Goal: Participate in discussion: Engage in conversation with other users on a specific topic

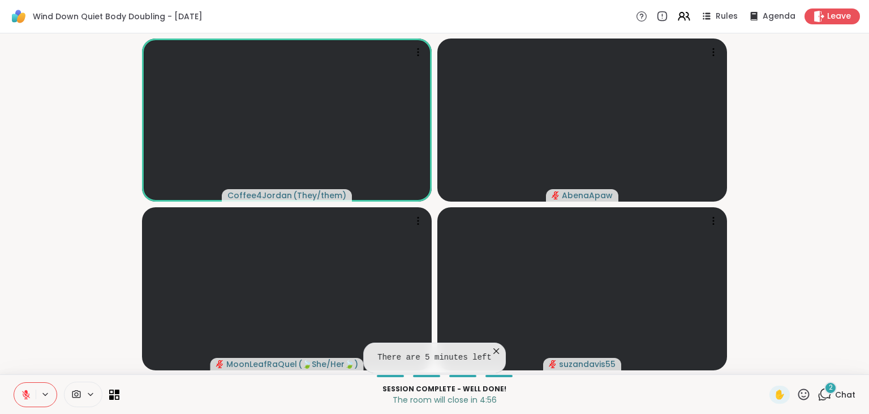
click at [19, 395] on button at bounding box center [25, 395] width 22 height 24
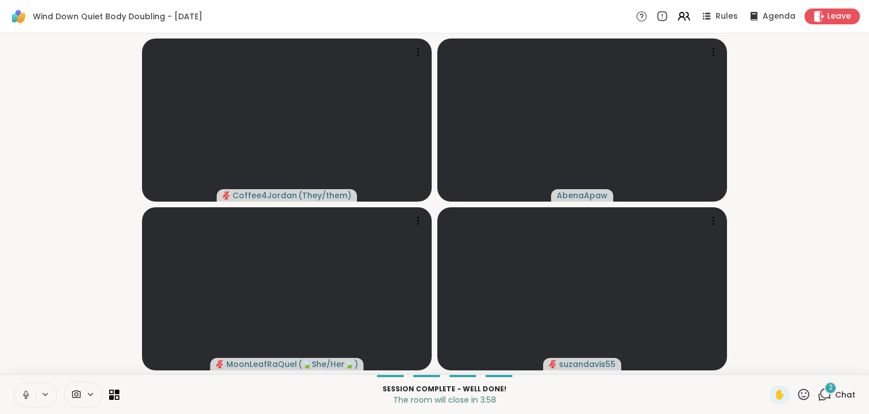
click at [28, 391] on icon at bounding box center [26, 394] width 10 height 10
click at [836, 393] on div "2 Chat" at bounding box center [837, 394] width 38 height 18
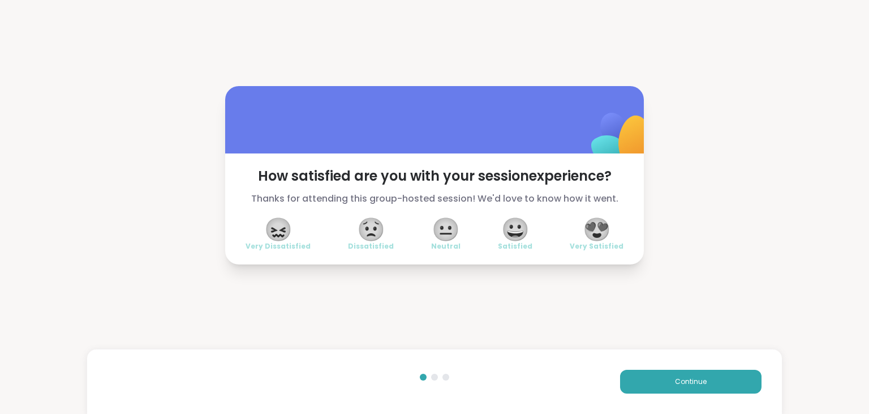
click at [522, 237] on span "😀" at bounding box center [515, 229] width 28 height 20
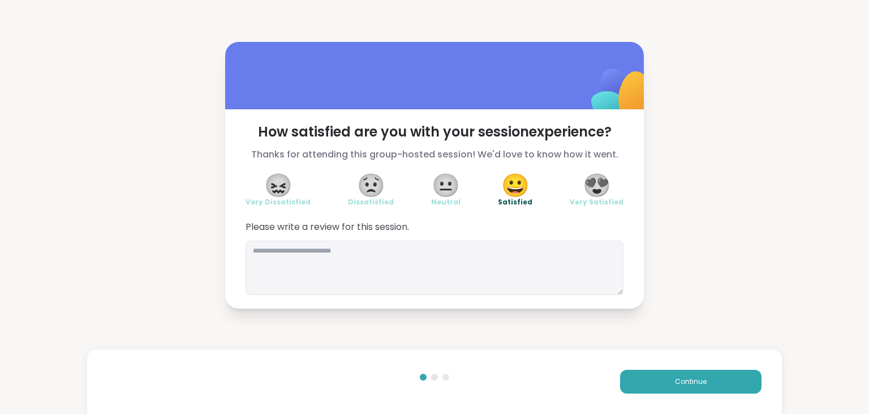
click at [522, 237] on div "Please write a review for this session." at bounding box center [435, 257] width 378 height 75
click at [530, 268] on textarea at bounding box center [435, 267] width 378 height 54
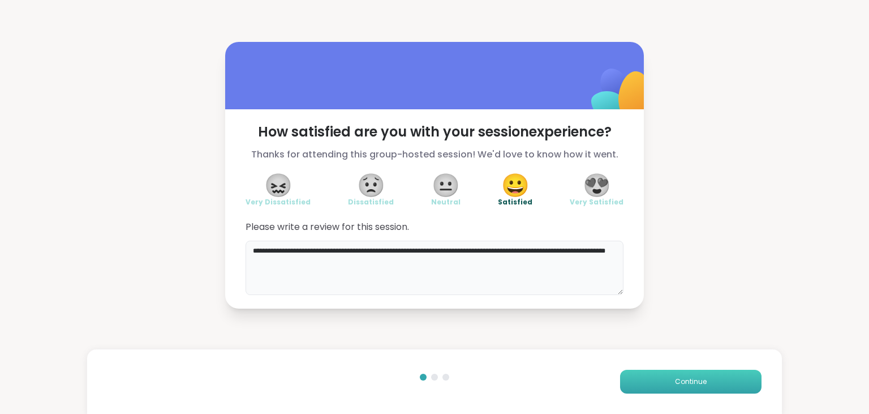
type textarea "**********"
click at [659, 380] on button "Continue" at bounding box center [690, 381] width 141 height 24
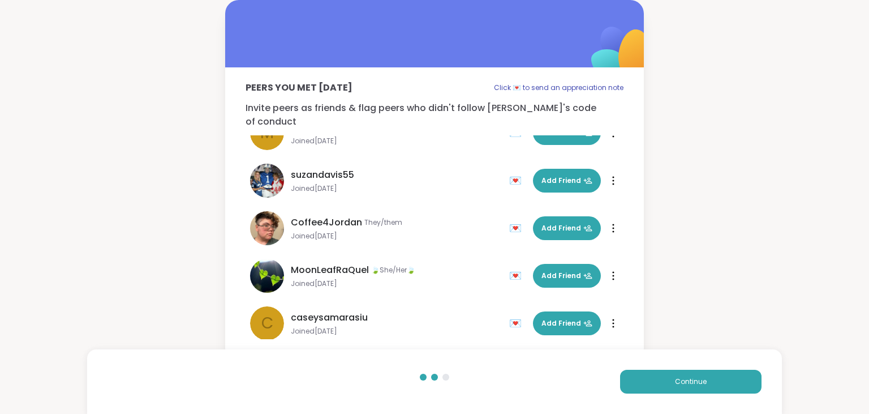
scroll to position [34, 0]
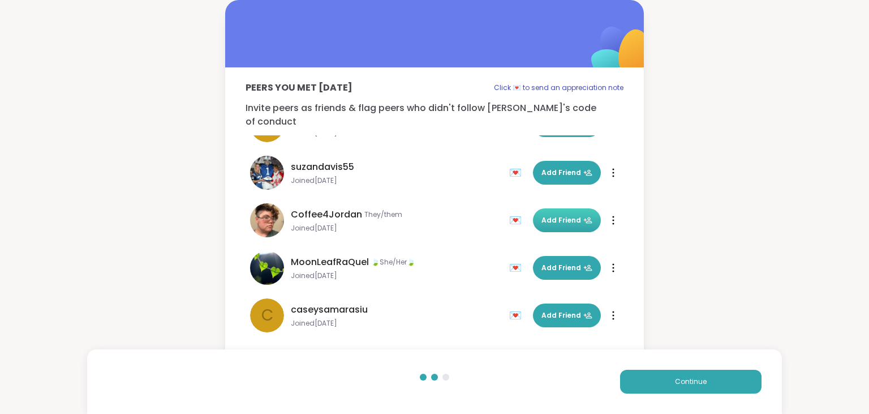
click at [567, 215] on span "Add Friend" at bounding box center [567, 220] width 51 height 10
click at [680, 384] on span "Continue" at bounding box center [691, 381] width 32 height 10
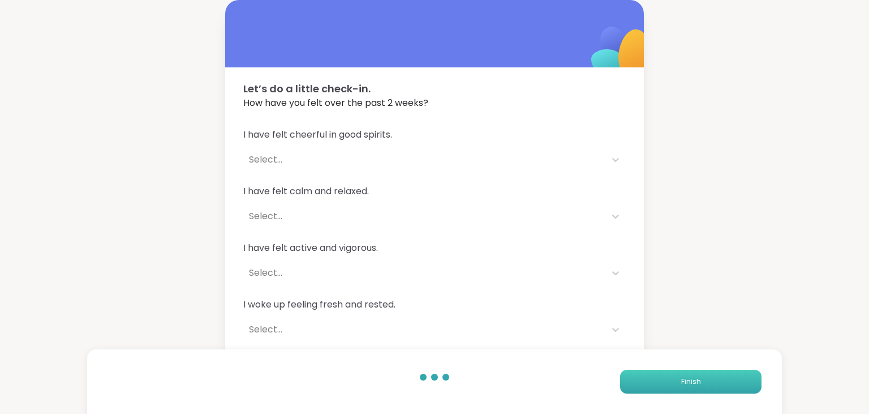
click at [680, 384] on button "Finish" at bounding box center [690, 381] width 141 height 24
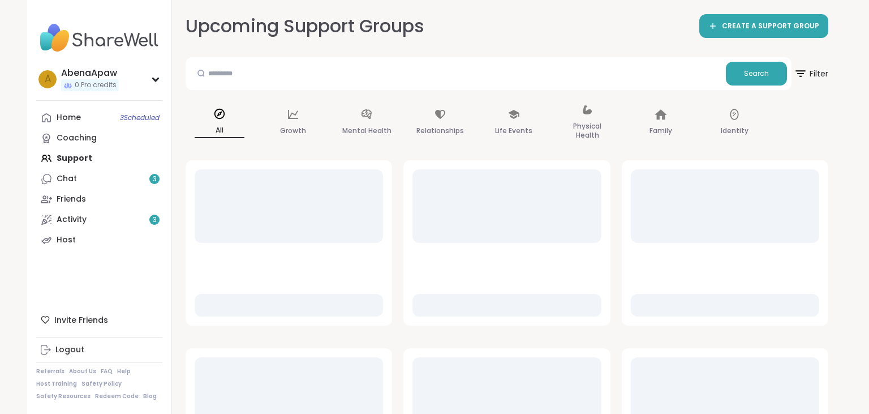
click at [703, 284] on div at bounding box center [725, 280] width 188 height 74
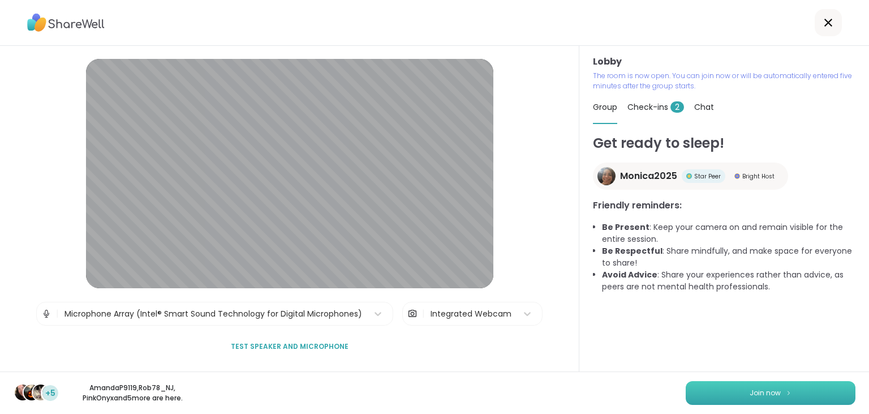
click at [741, 400] on button "Join now" at bounding box center [771, 393] width 170 height 24
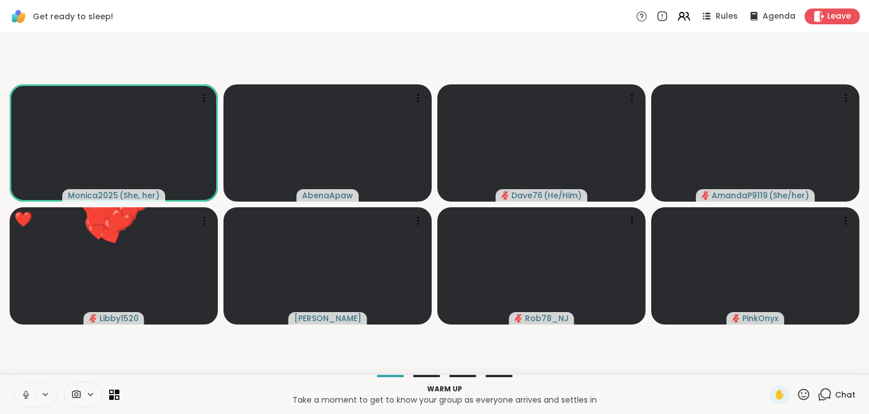
click at [19, 398] on button at bounding box center [25, 395] width 22 height 24
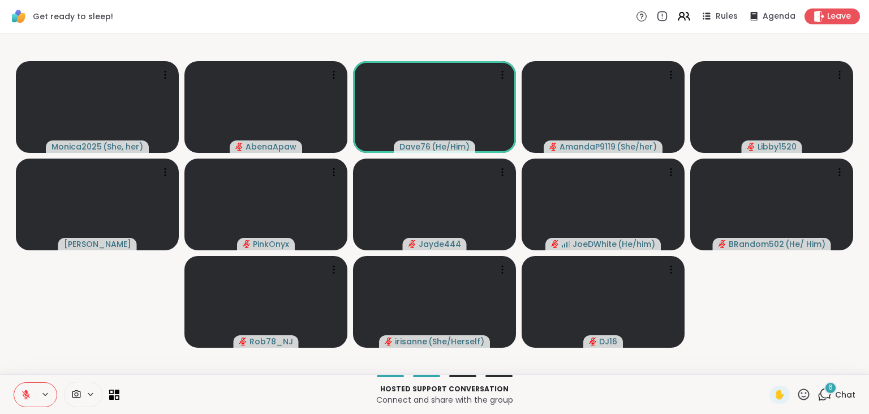
click at [832, 393] on div "6" at bounding box center [830, 387] width 12 height 12
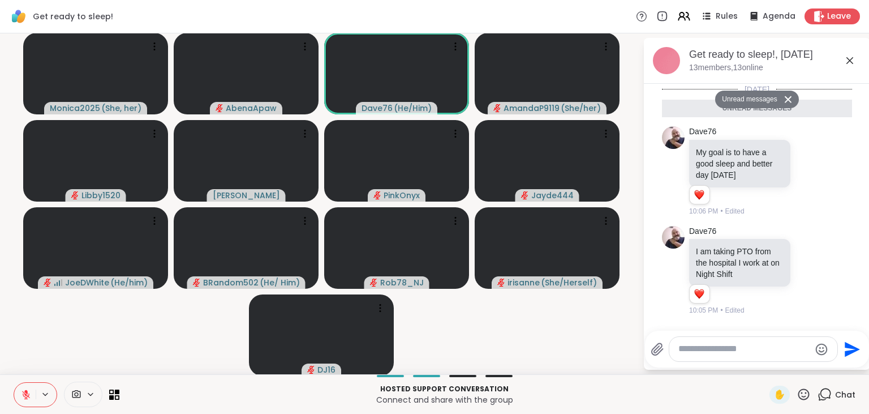
scroll to position [285, 0]
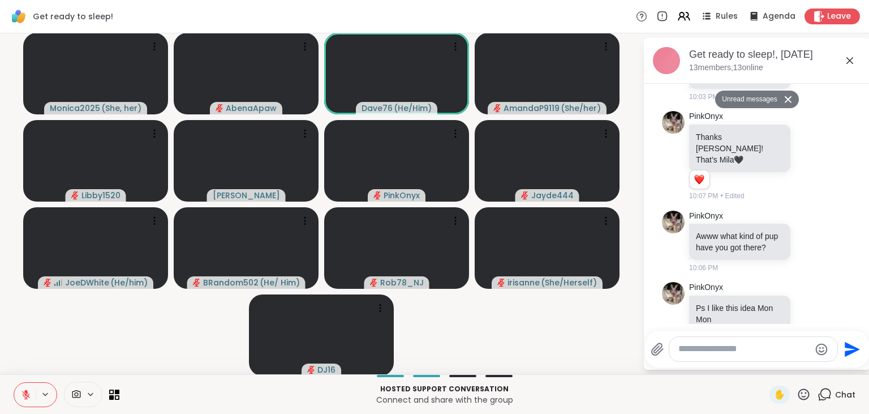
click at [853, 61] on icon at bounding box center [850, 61] width 14 height 14
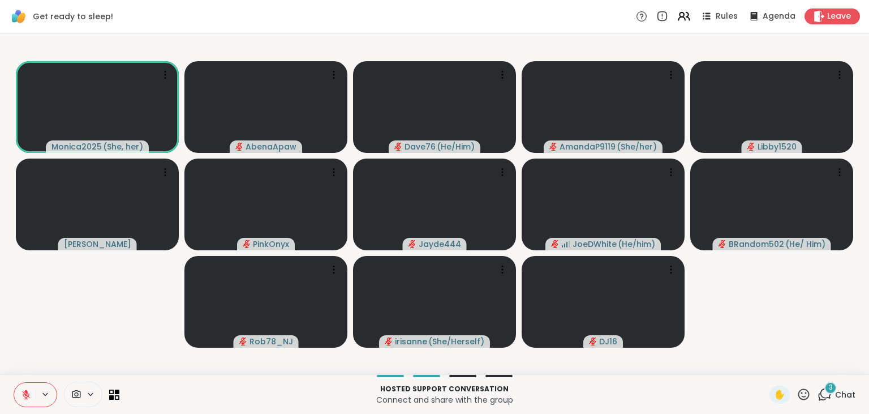
click at [15, 397] on button at bounding box center [25, 395] width 22 height 24
click at [22, 389] on icon at bounding box center [26, 394] width 10 height 10
click at [832, 394] on icon at bounding box center [825, 394] width 14 height 14
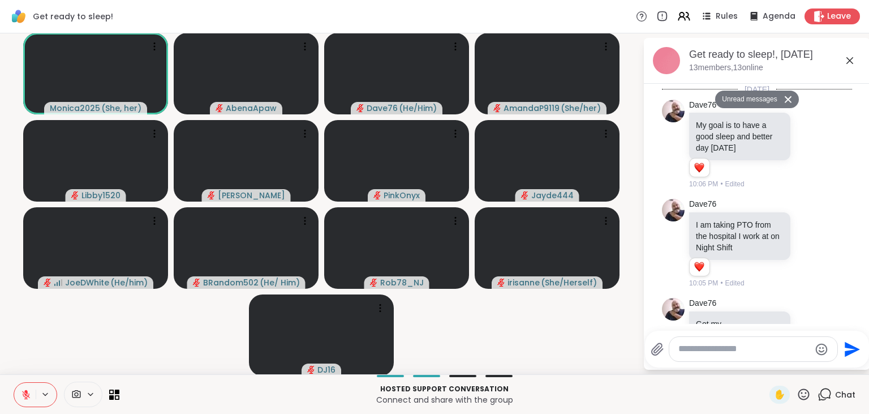
scroll to position [1046, 0]
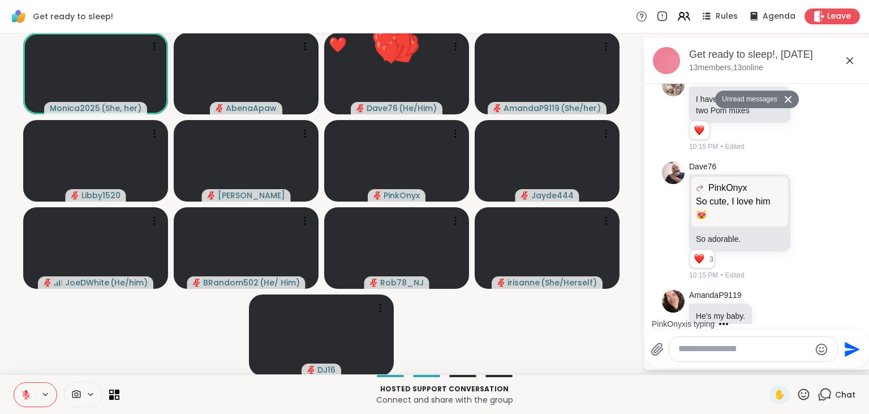
click at [852, 62] on icon at bounding box center [849, 60] width 7 height 7
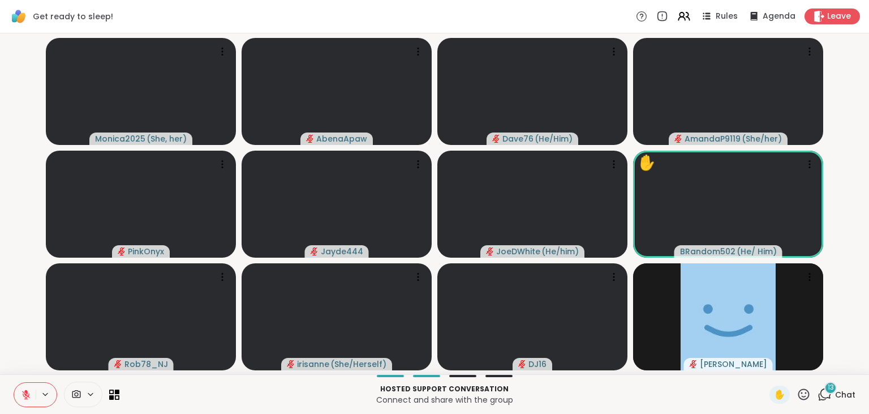
click at [823, 395] on icon at bounding box center [825, 394] width 14 height 14
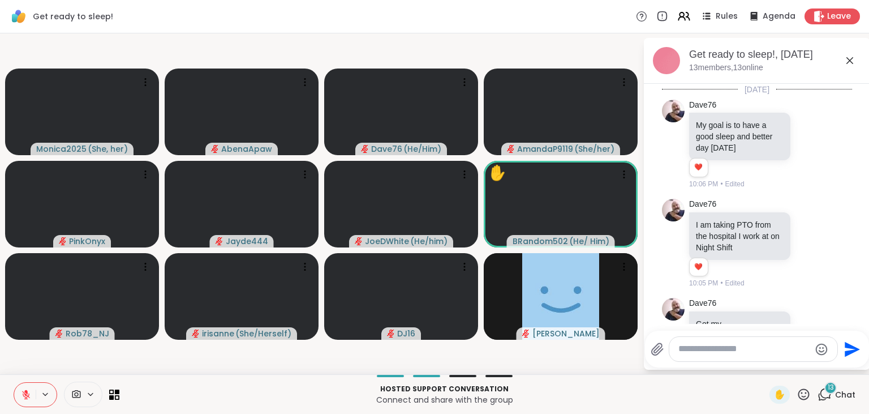
click at [823, 395] on icon at bounding box center [825, 394] width 14 height 14
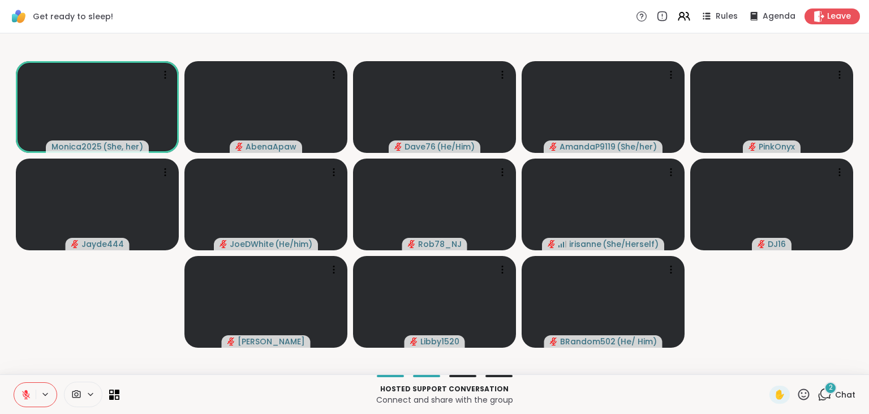
drag, startPoint x: 702, startPoint y: 405, endPoint x: 681, endPoint y: 419, distance: 24.8
click at [681, 413] on html "Get ready to sleep! Rules Agenda Leave Monica2025 ( She, her ) AbenaApaw Dave76…" at bounding box center [434, 207] width 869 height 414
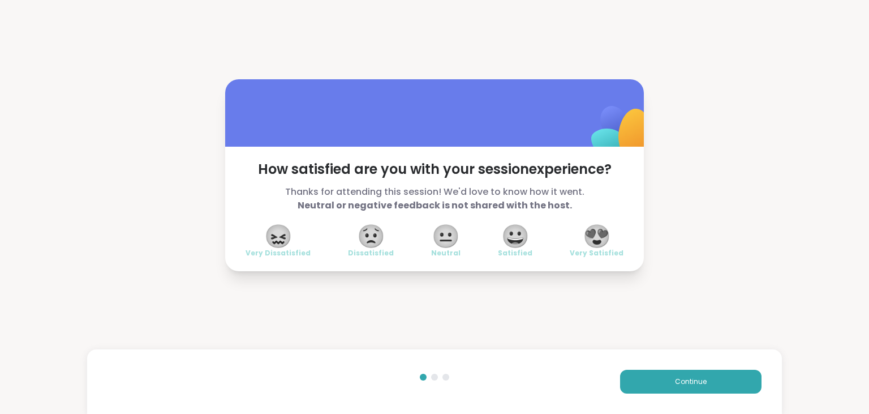
click at [604, 246] on span "😍" at bounding box center [597, 236] width 28 height 20
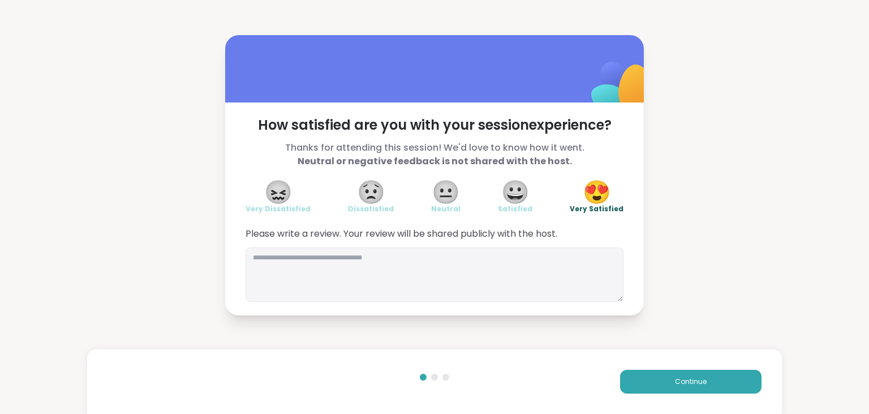
click at [454, 354] on div "Continue" at bounding box center [434, 381] width 695 height 65
click at [396, 255] on textarea at bounding box center [435, 274] width 378 height 54
click at [403, 263] on textarea "**********" at bounding box center [435, 274] width 378 height 54
click at [501, 265] on textarea "**********" at bounding box center [435, 274] width 378 height 54
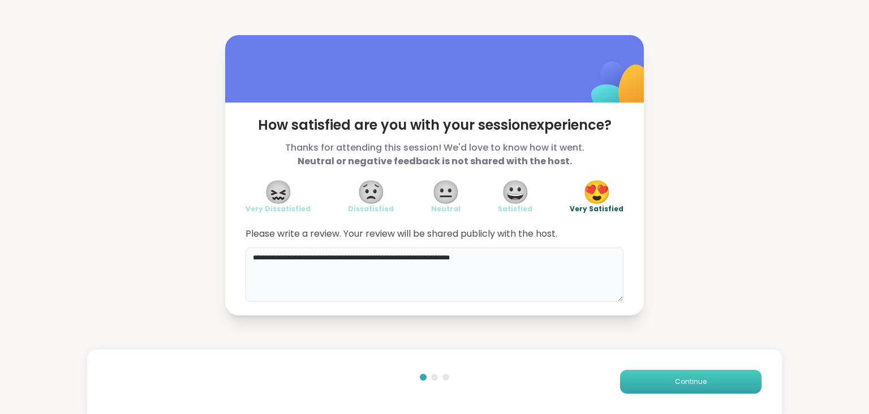
type textarea "**********"
click at [680, 373] on button "Continue" at bounding box center [690, 381] width 141 height 24
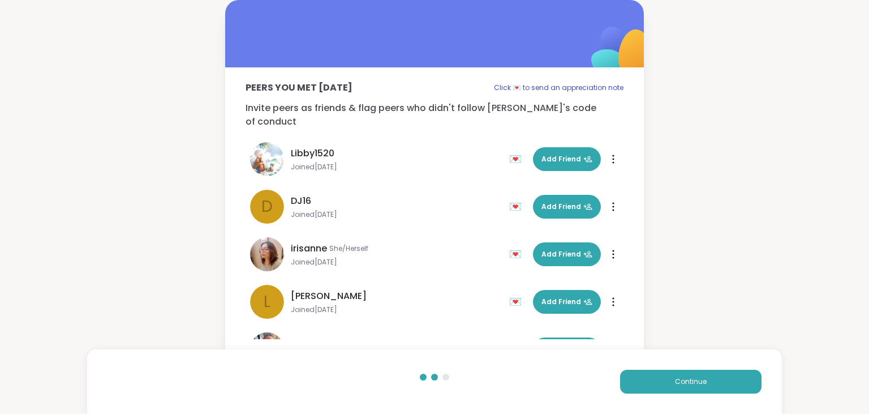
drag, startPoint x: 680, startPoint y: 373, endPoint x: 628, endPoint y: 263, distance: 122.0
click at [628, 263] on div "Peers you met today Click 💌 to send an appreciation note Invite peers as friend…" at bounding box center [434, 181] width 869 height 362
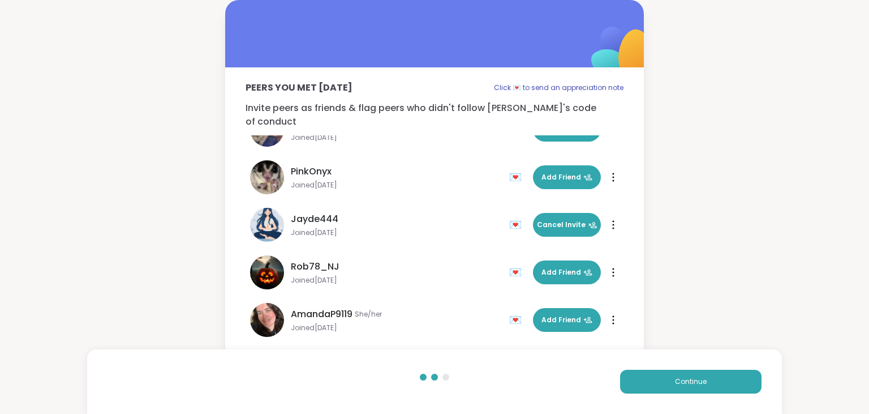
scroll to position [367, 0]
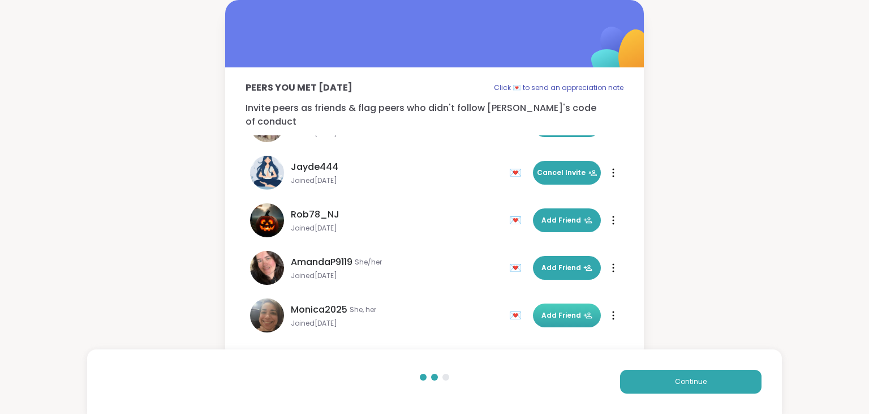
click at [562, 312] on button "Add Friend" at bounding box center [567, 315] width 68 height 24
click at [678, 392] on button "Continue" at bounding box center [690, 381] width 141 height 24
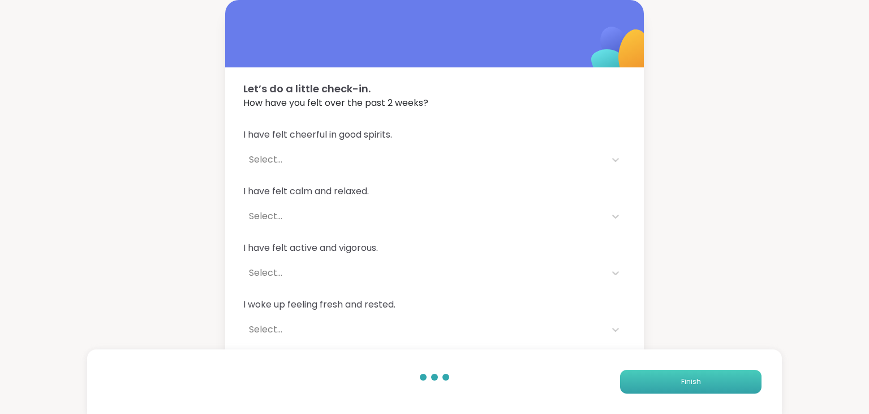
click at [678, 392] on button "Finish" at bounding box center [690, 381] width 141 height 24
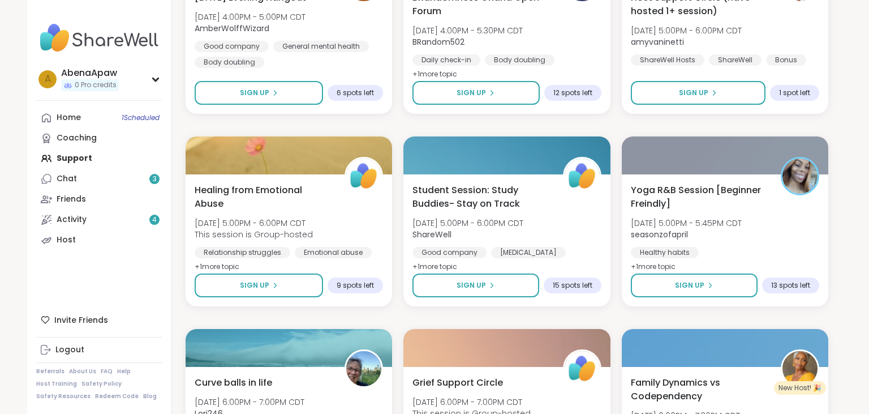
scroll to position [2078, 0]
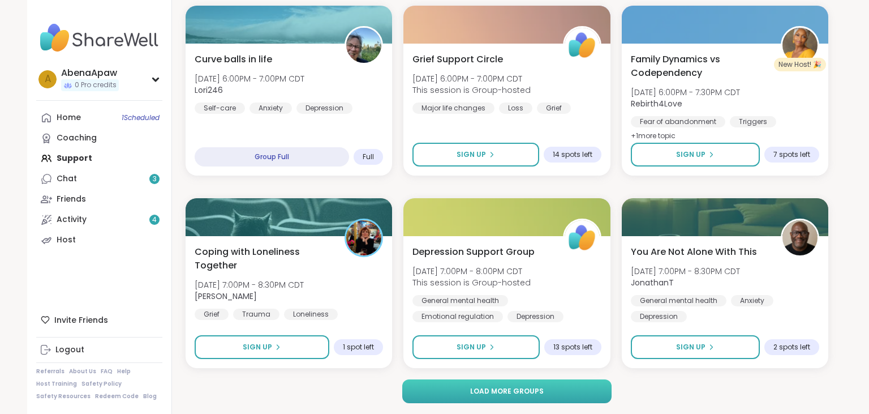
click at [578, 392] on button "Load more groups" at bounding box center [507, 391] width 210 height 24
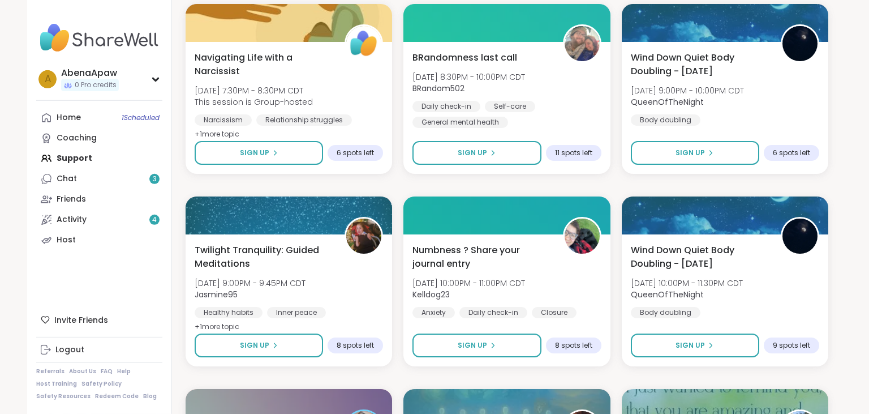
scroll to position [2650, 0]
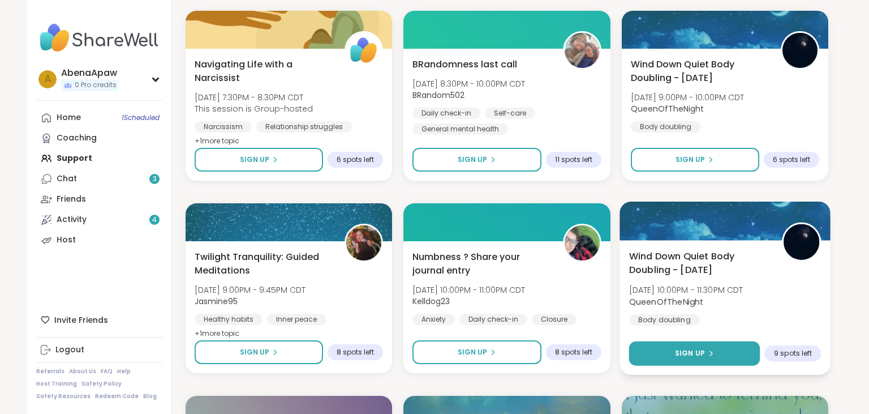
click at [733, 356] on button "Sign Up" at bounding box center [694, 353] width 131 height 24
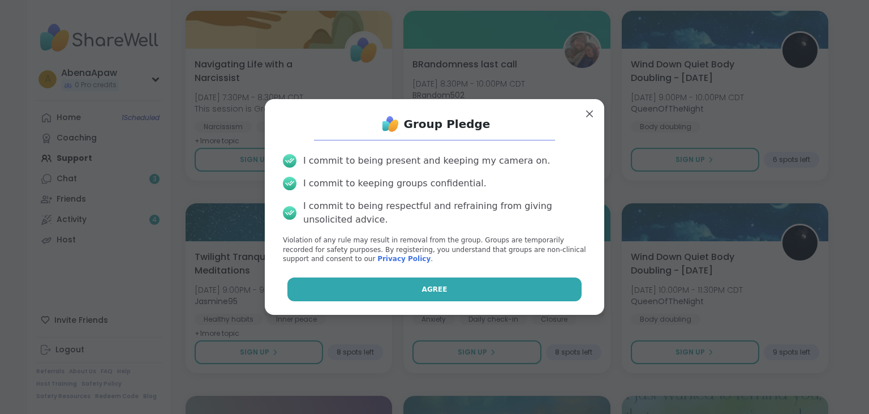
click at [560, 284] on button "Agree" at bounding box center [434, 289] width 295 height 24
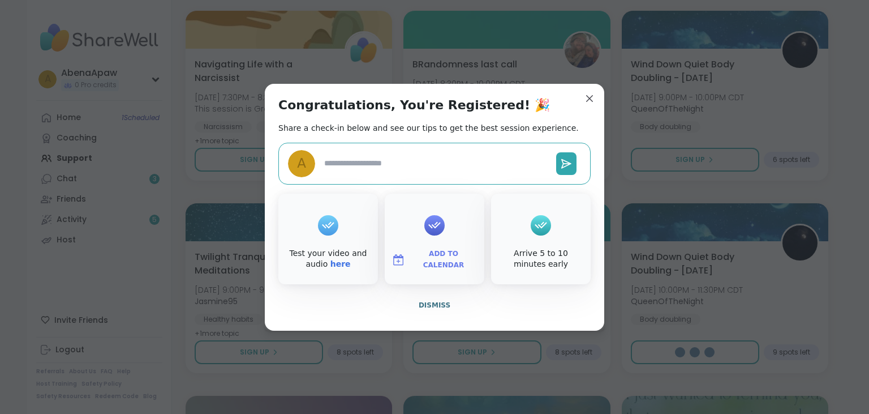
type textarea "*"
click at [439, 303] on span "Dismiss" at bounding box center [435, 305] width 32 height 8
